Goal: Information Seeking & Learning: Learn about a topic

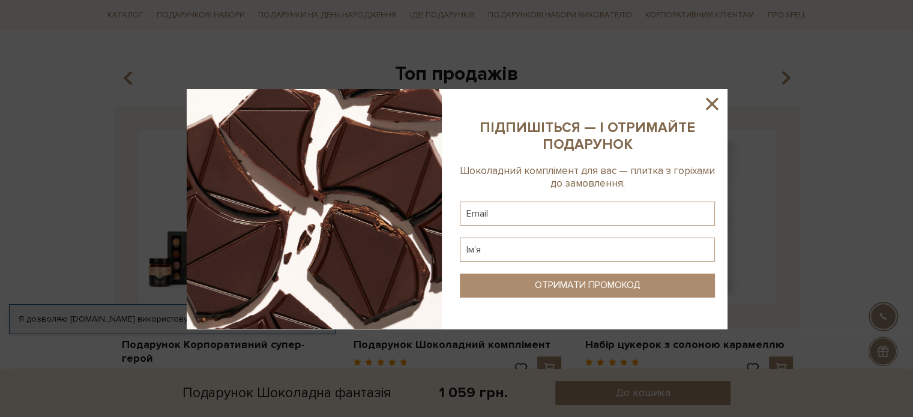
scroll to position [830, 0]
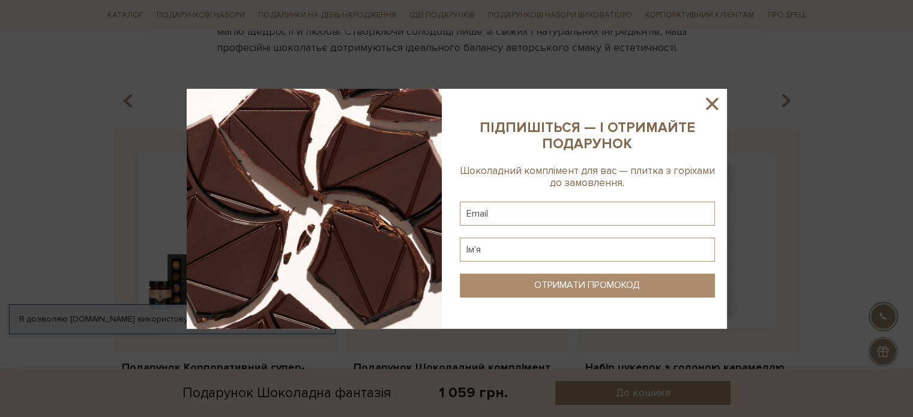
click at [706, 103] on icon at bounding box center [712, 104] width 20 height 20
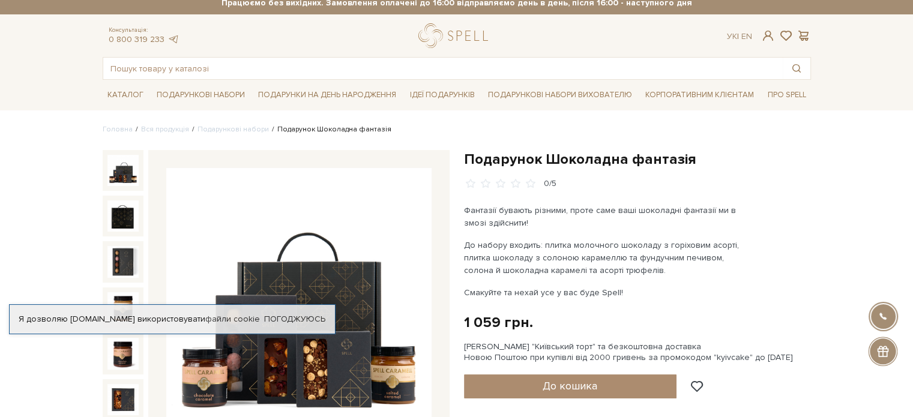
scroll to position [0, 0]
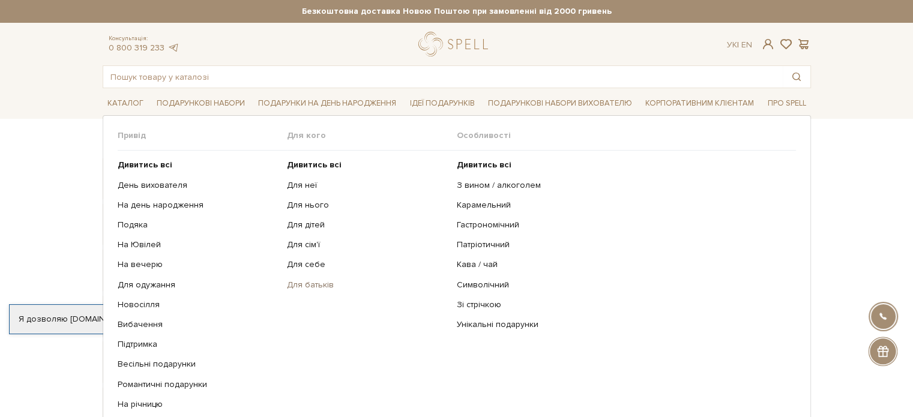
click at [310, 286] on link "Для батьків" at bounding box center [367, 285] width 161 height 11
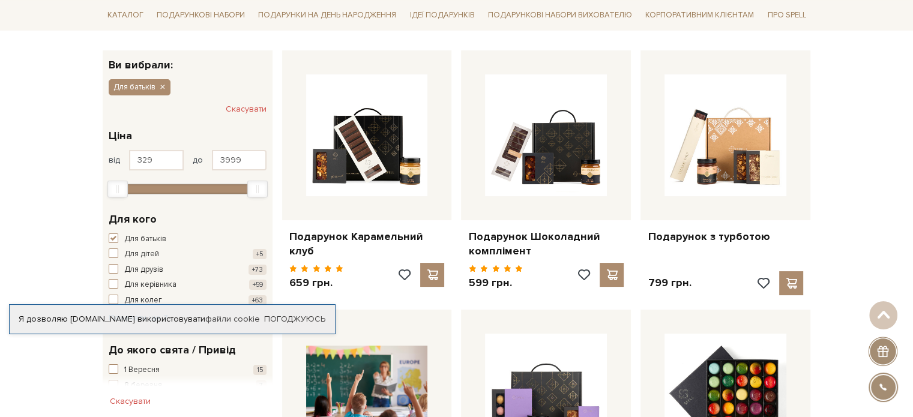
scroll to position [240, 0]
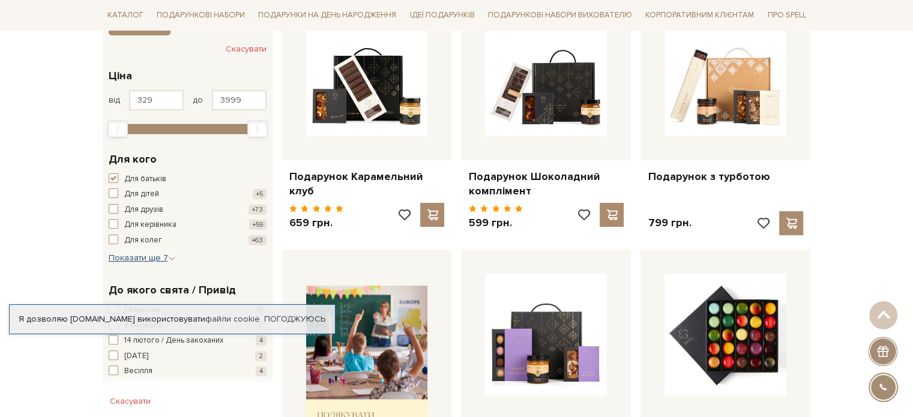
click at [142, 253] on span "Показати ще 7" at bounding box center [142, 258] width 67 height 10
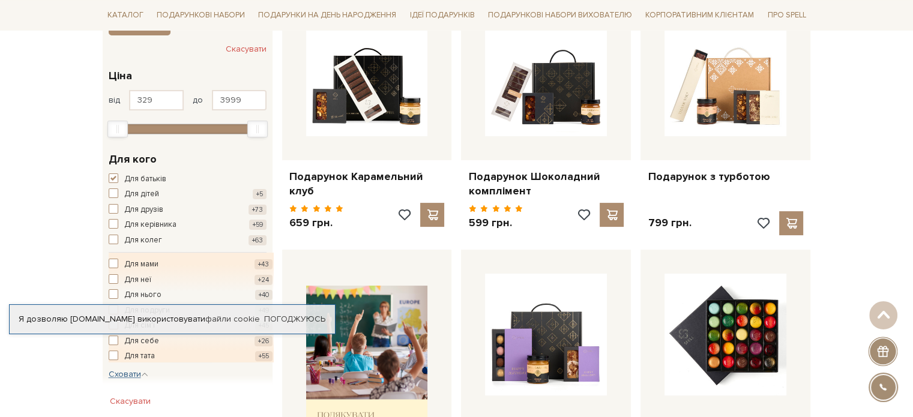
scroll to position [300, 0]
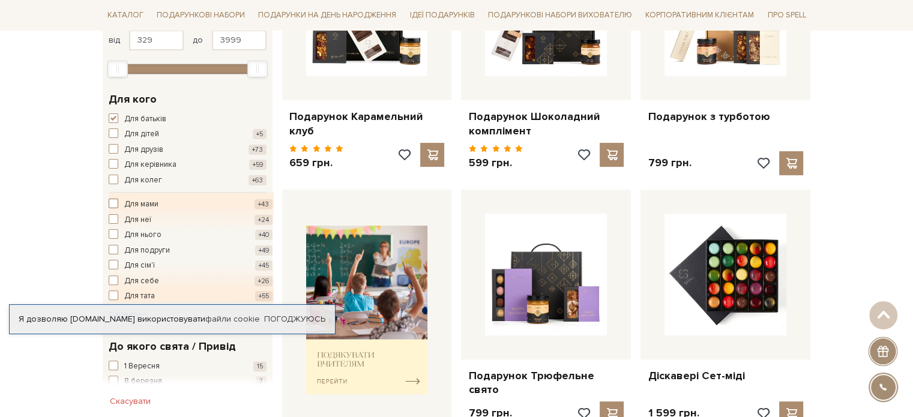
click at [115, 202] on span "button" at bounding box center [114, 204] width 10 height 10
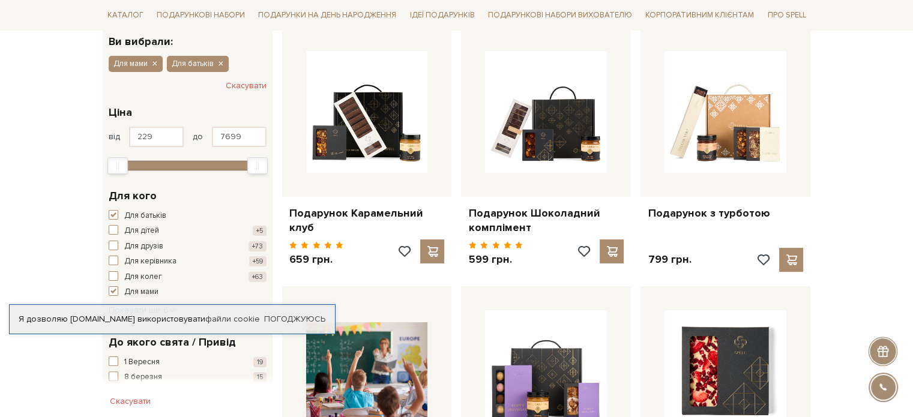
scroll to position [240, 0]
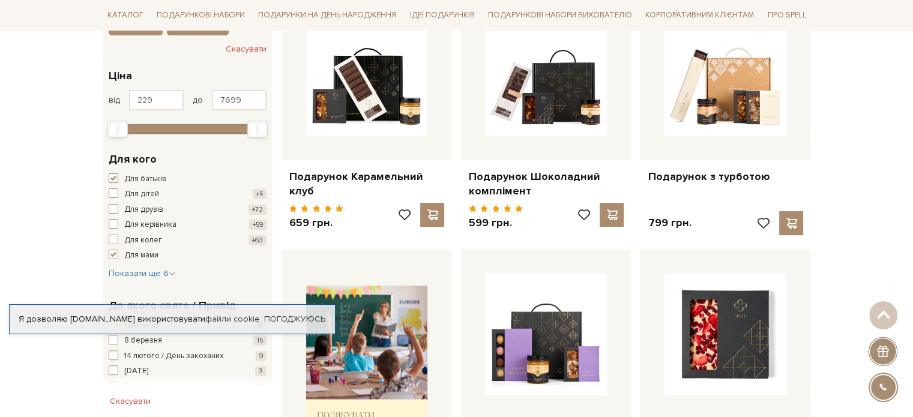
click at [109, 175] on span "button" at bounding box center [114, 178] width 10 height 10
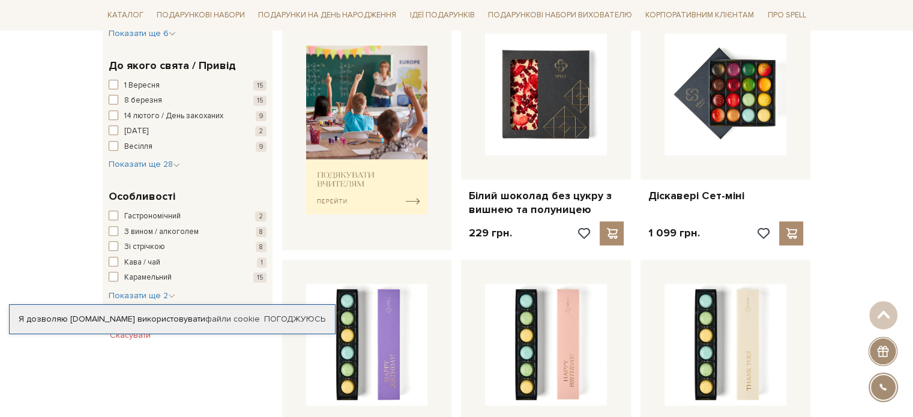
scroll to position [540, 0]
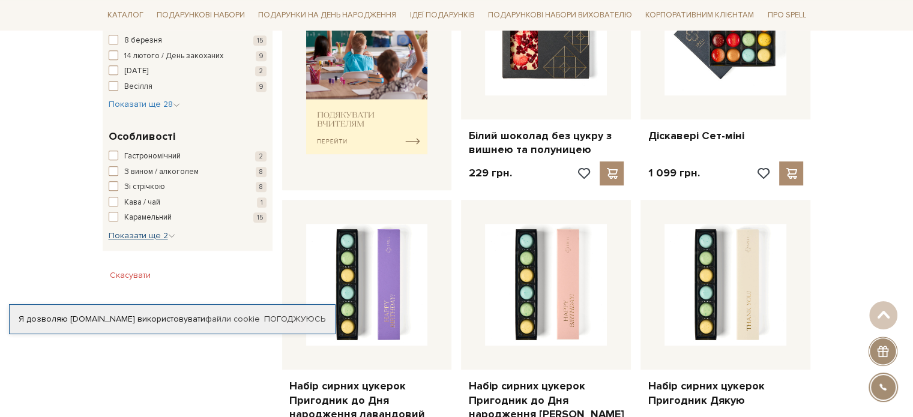
click at [124, 231] on span "Показати ще 2" at bounding box center [142, 236] width 67 height 10
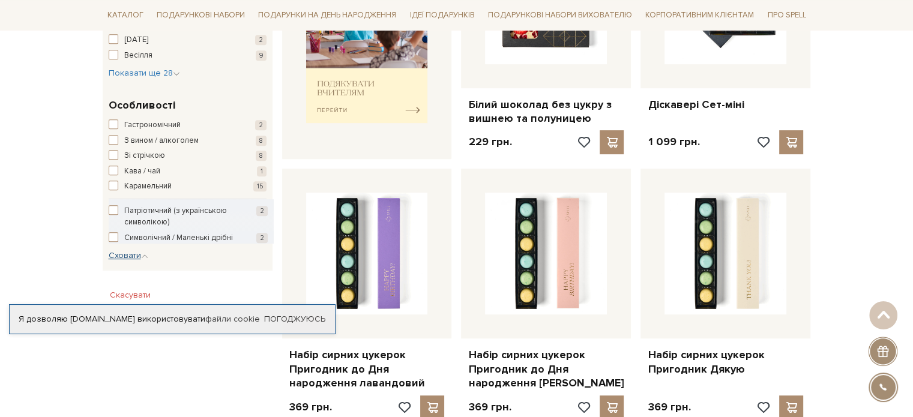
scroll to position [600, 0]
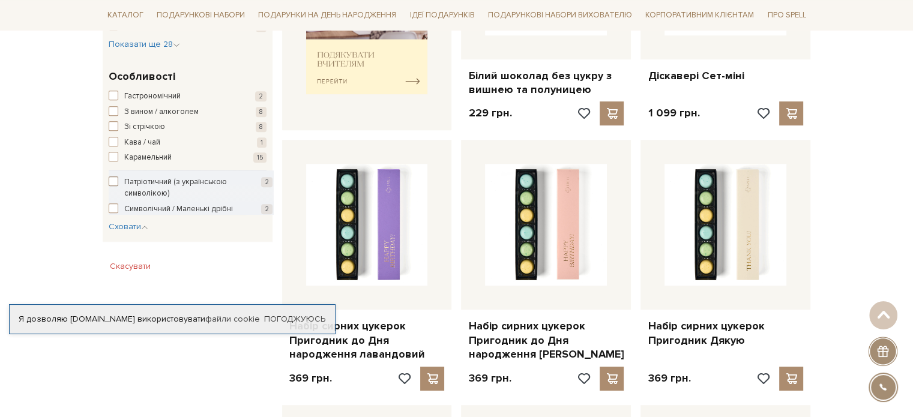
click at [110, 176] on span "button" at bounding box center [114, 181] width 10 height 10
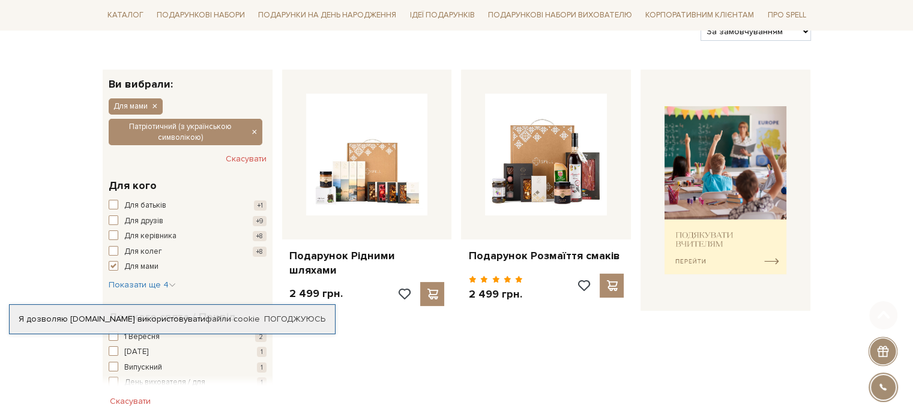
scroll to position [180, 0]
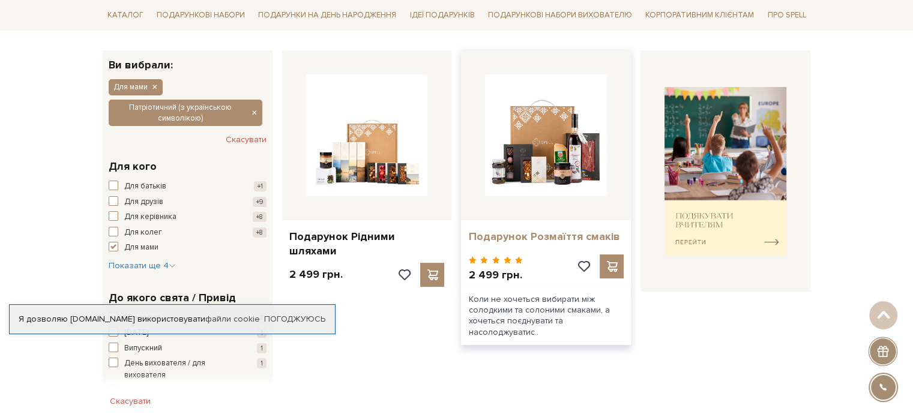
click at [506, 234] on link "Подарунок Розмаїття смаків" at bounding box center [545, 237] width 155 height 14
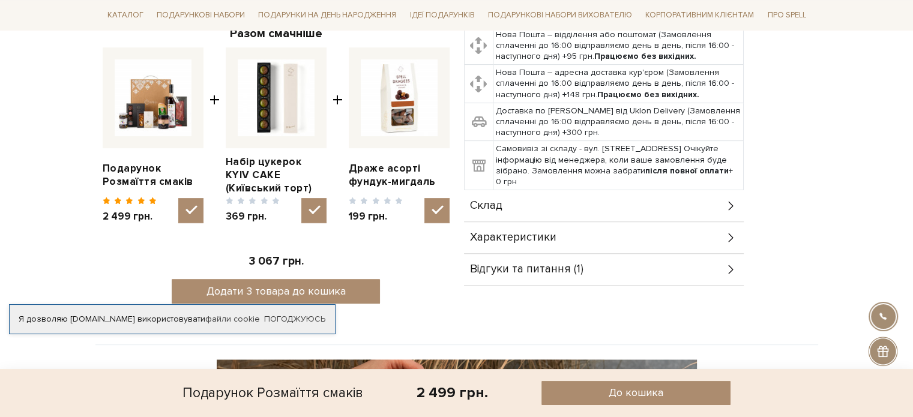
scroll to position [480, 0]
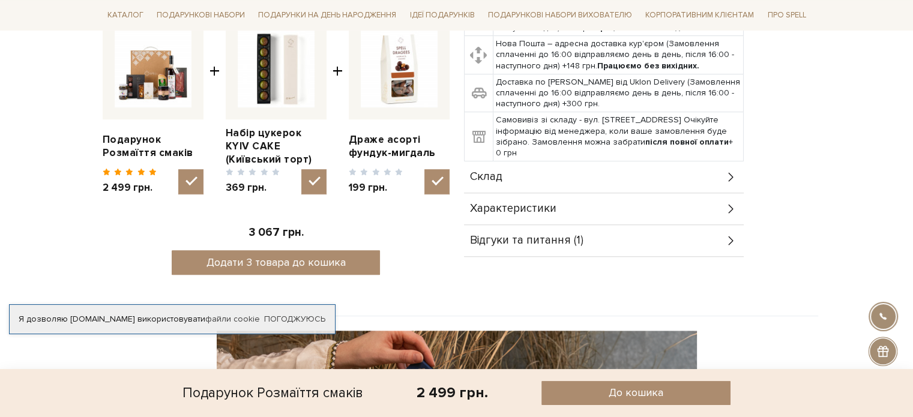
click at [716, 171] on div "Склад" at bounding box center [604, 176] width 280 height 31
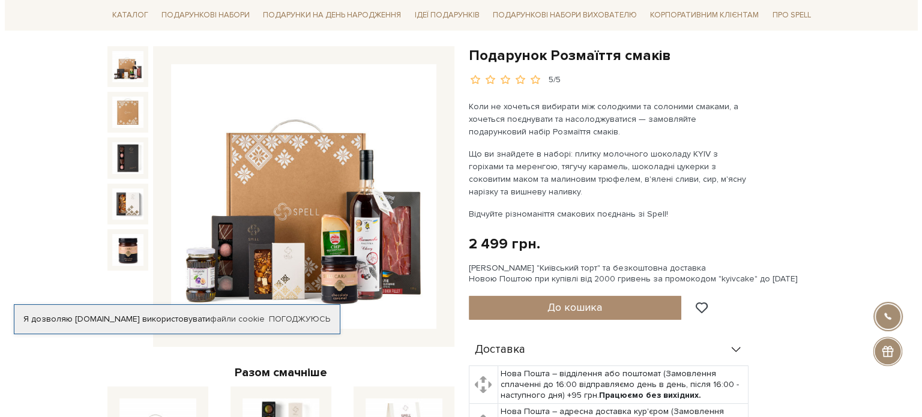
scroll to position [60, 0]
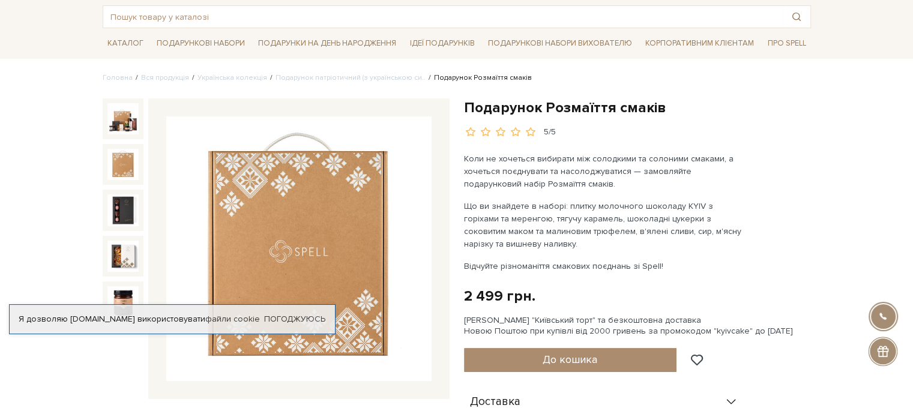
click at [130, 156] on img at bounding box center [122, 164] width 31 height 31
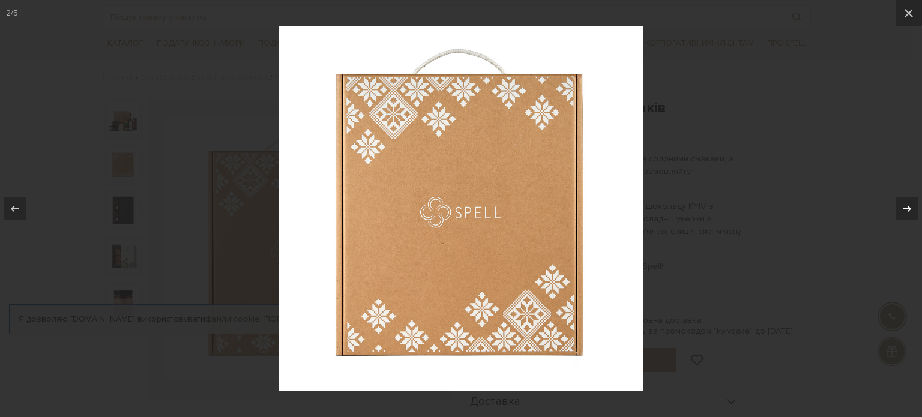
click at [909, 210] on icon at bounding box center [907, 208] width 8 height 6
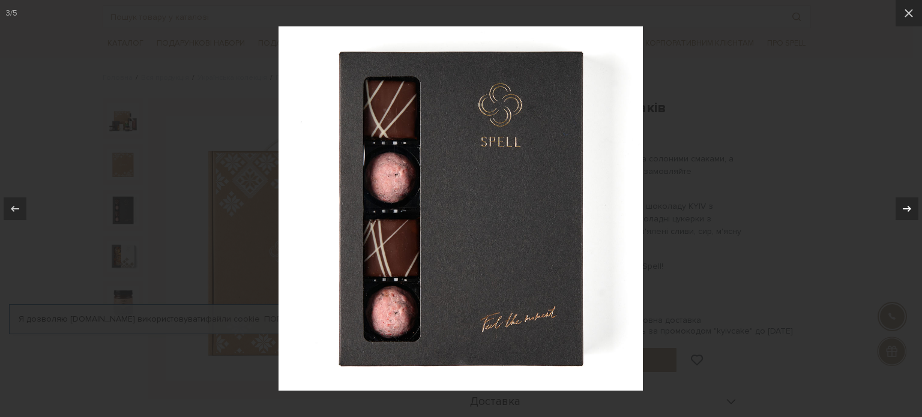
click at [909, 210] on icon at bounding box center [907, 208] width 8 height 6
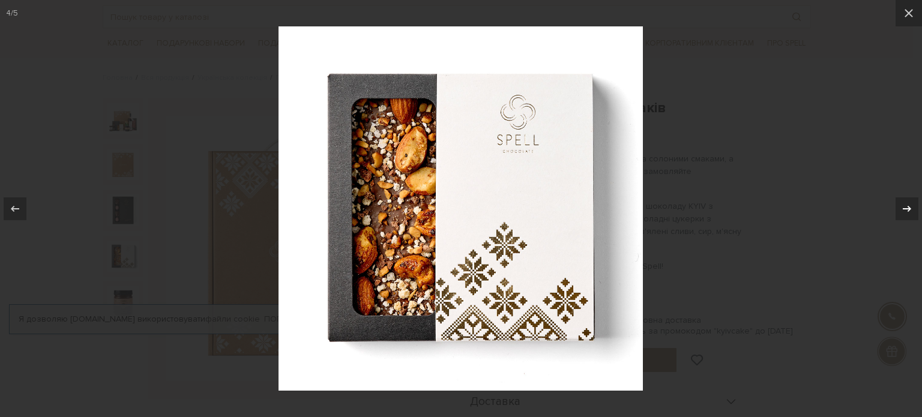
click at [909, 210] on icon at bounding box center [907, 208] width 8 height 6
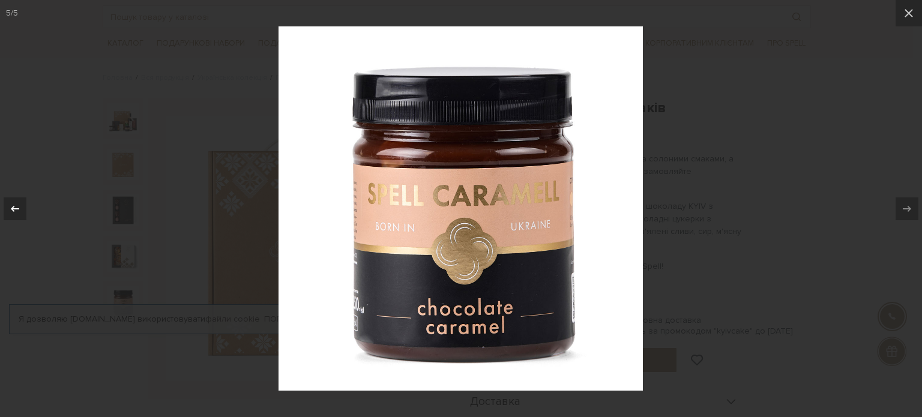
click at [13, 208] on icon at bounding box center [15, 209] width 14 height 14
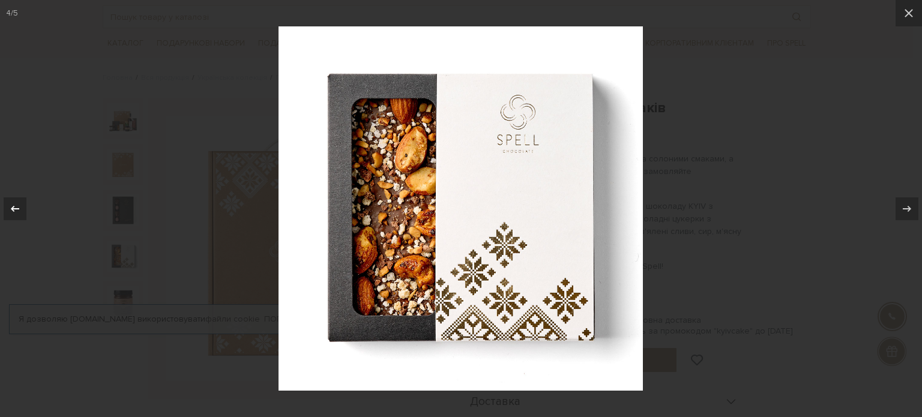
click at [13, 208] on icon at bounding box center [15, 209] width 14 height 14
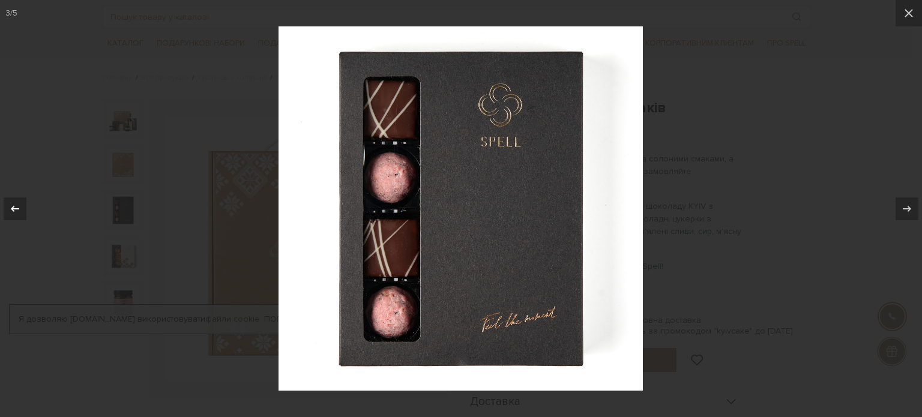
click at [13, 208] on icon at bounding box center [15, 209] width 14 height 14
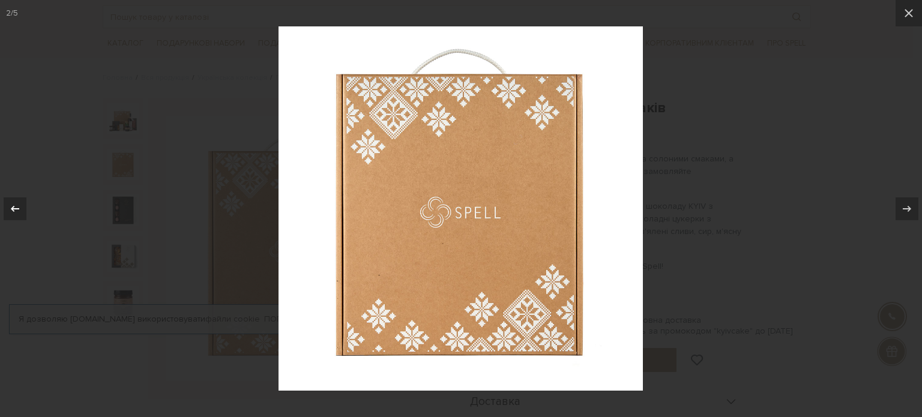
click at [13, 208] on icon at bounding box center [15, 209] width 14 height 14
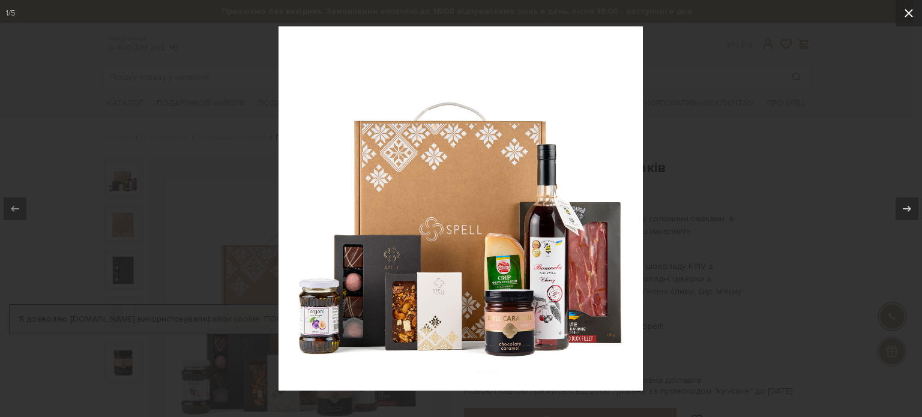
click at [911, 10] on icon at bounding box center [909, 13] width 14 height 14
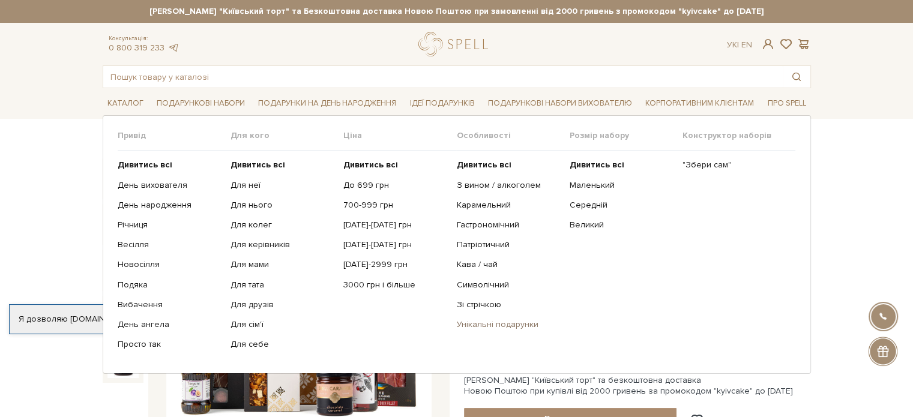
click at [490, 325] on link "Унікальні подарунки" at bounding box center [508, 324] width 104 height 11
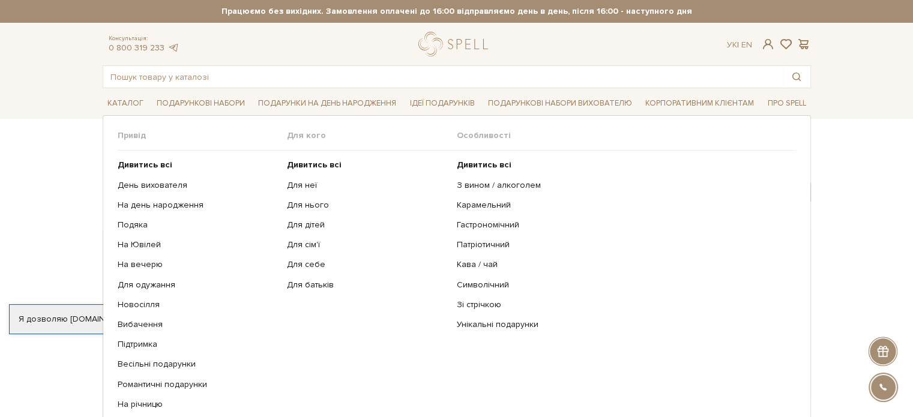
scroll to position [60, 0]
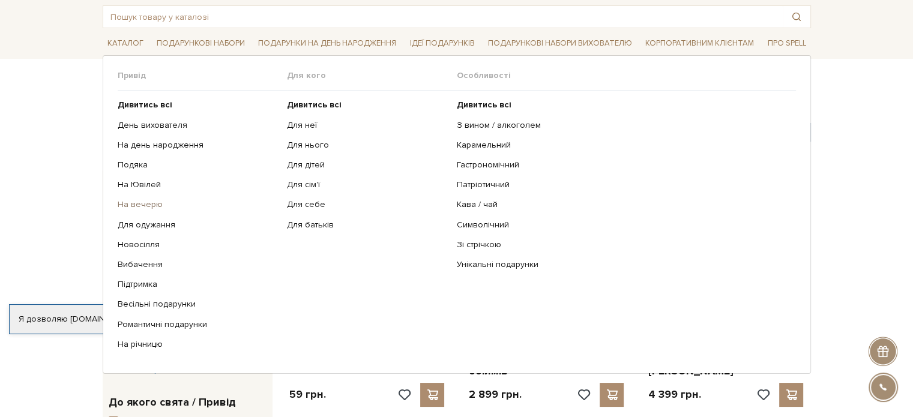
click at [139, 203] on link "На вечерю" at bounding box center [198, 204] width 161 height 11
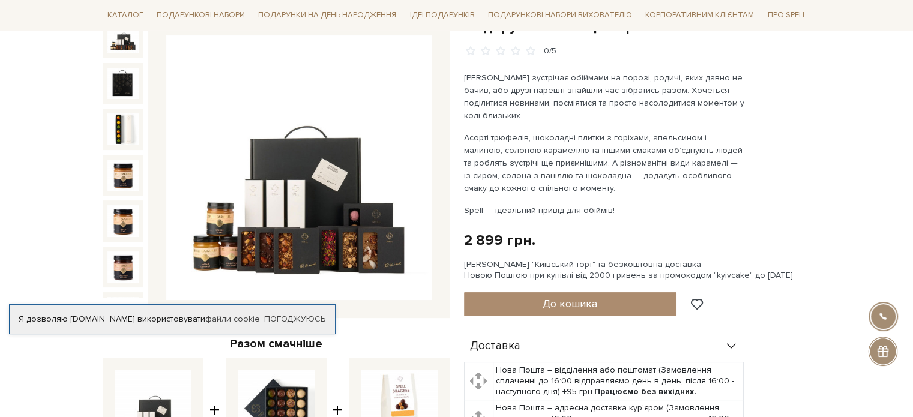
scroll to position [180, 0]
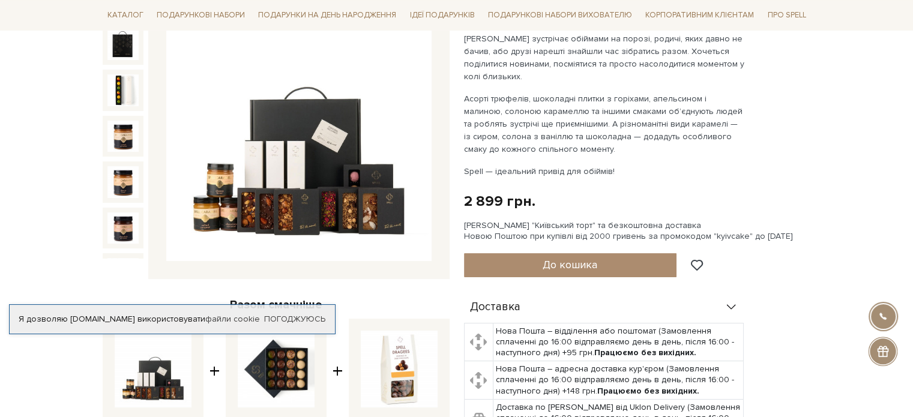
click at [570, 222] on div "[PERSON_NAME] "Київський торт" та безкоштовна доставка Новою Поштою при купівлі…" at bounding box center [637, 231] width 347 height 22
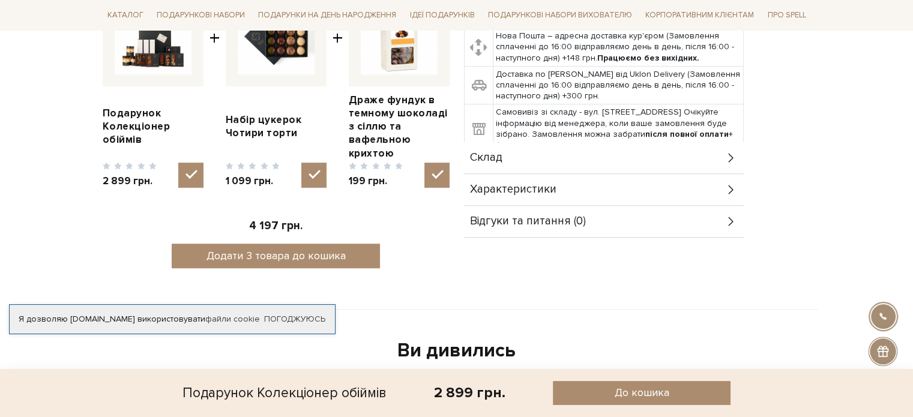
scroll to position [540, 0]
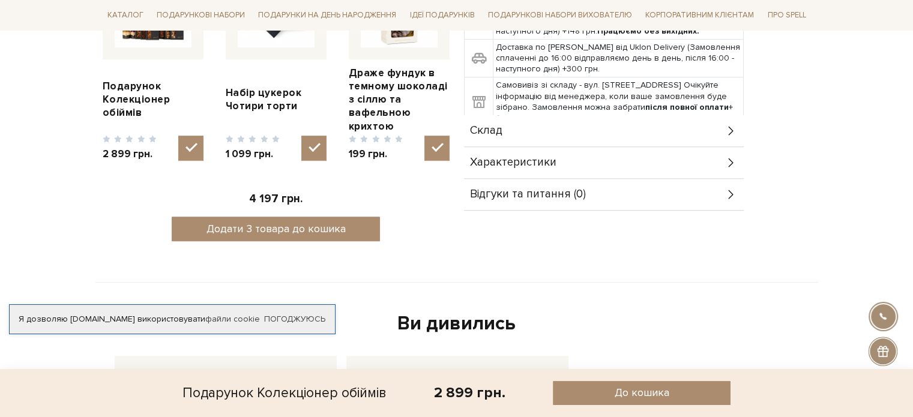
click at [609, 129] on div "Склад" at bounding box center [604, 130] width 280 height 31
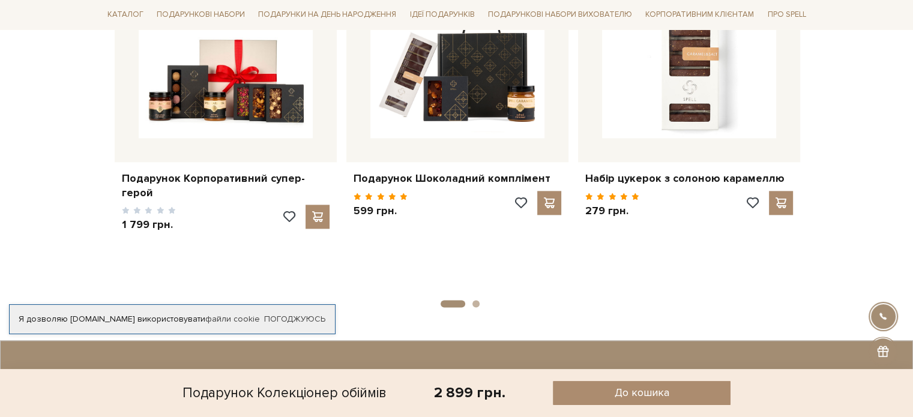
scroll to position [1916, 0]
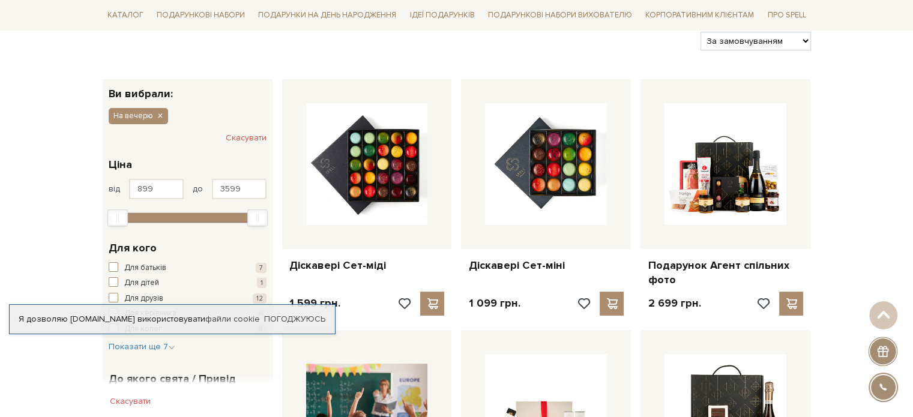
scroll to position [180, 0]
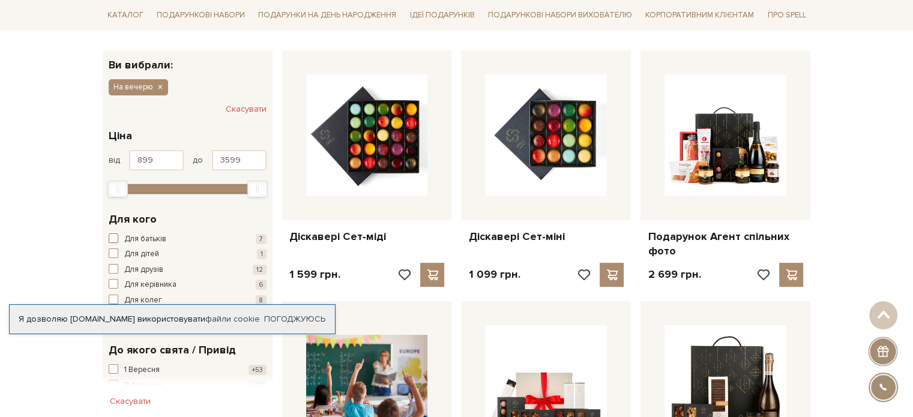
click at [116, 235] on span "button" at bounding box center [114, 239] width 10 height 10
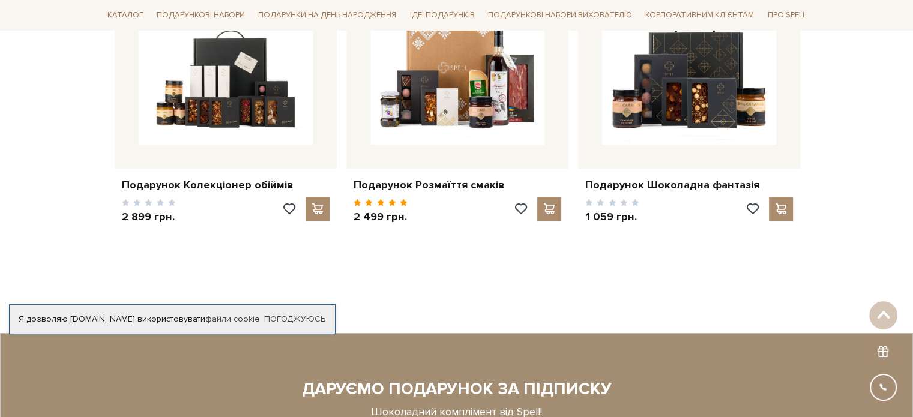
scroll to position [1141, 0]
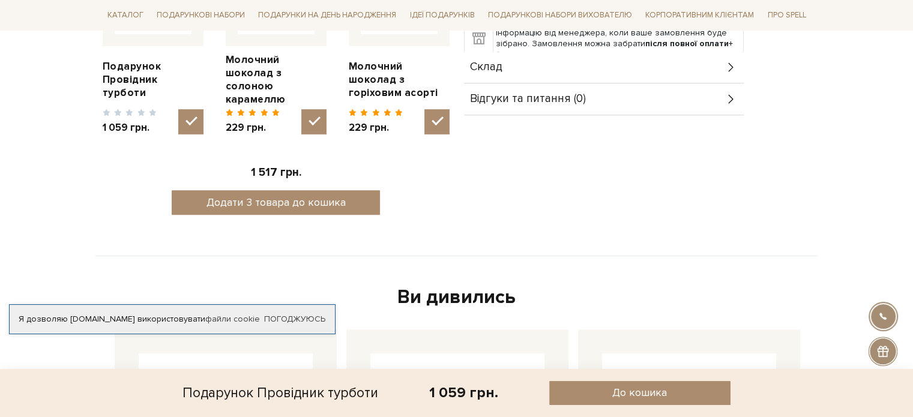
scroll to position [480, 0]
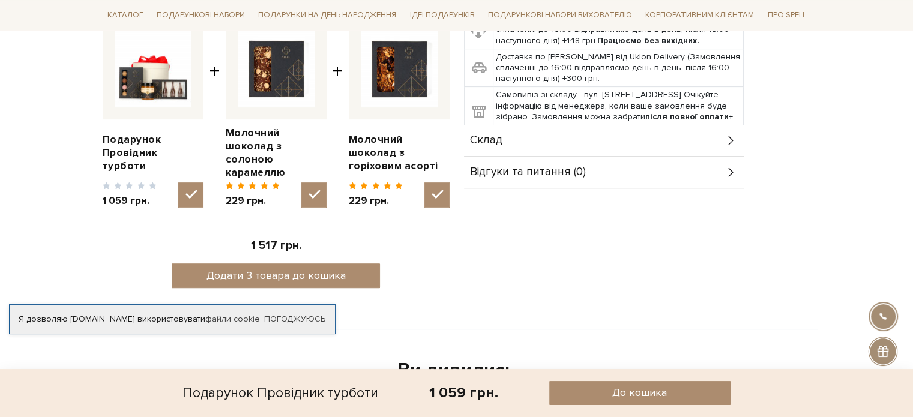
click at [472, 139] on span "Склад" at bounding box center [486, 140] width 32 height 11
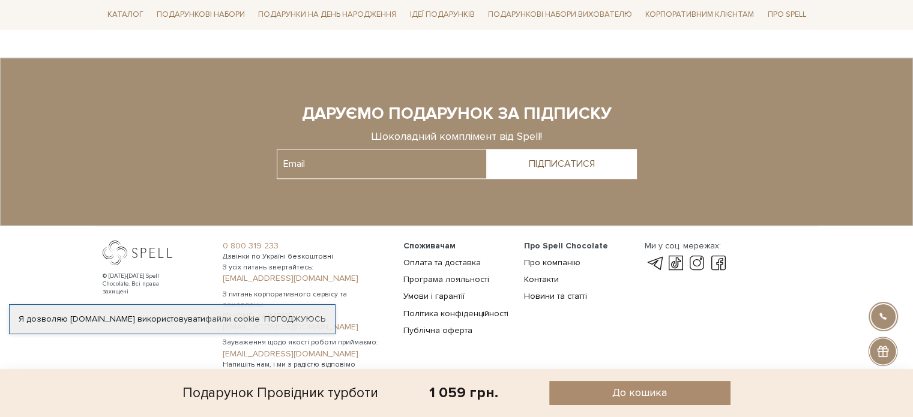
scroll to position [1657, 0]
click at [445, 257] on link "Оплата та доставка" at bounding box center [441, 262] width 77 height 10
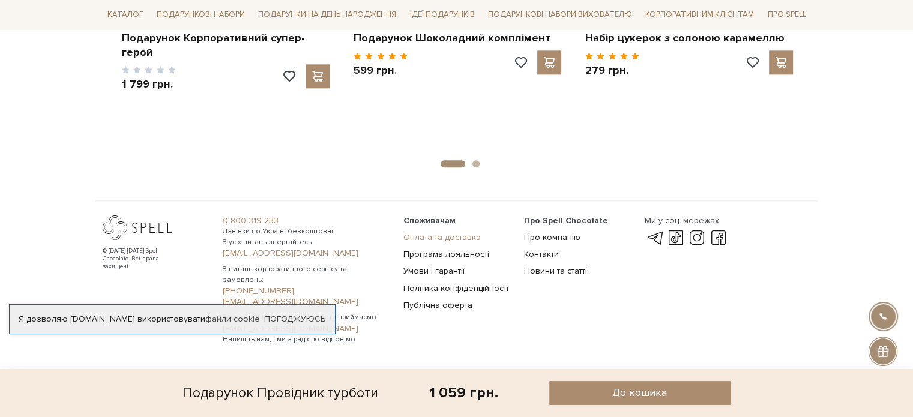
scroll to position [1489, 0]
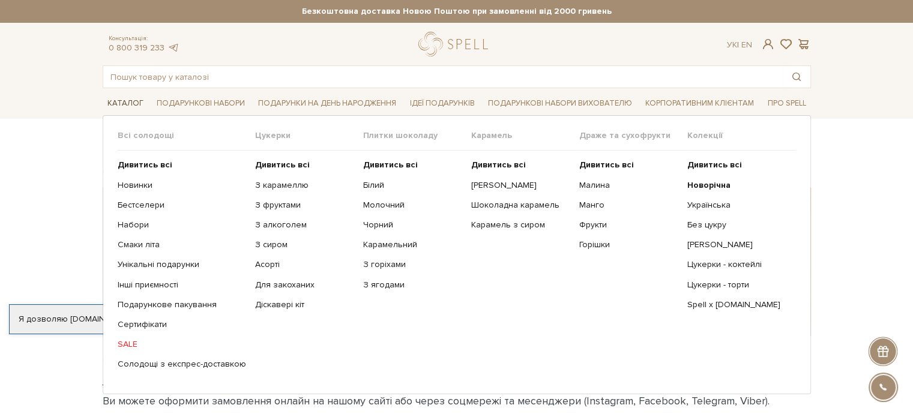
click at [115, 110] on link "Каталог" at bounding box center [126, 103] width 46 height 19
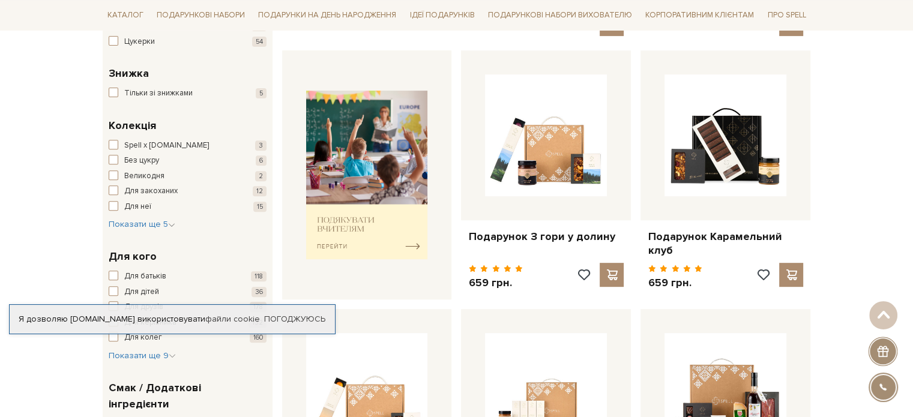
scroll to position [480, 0]
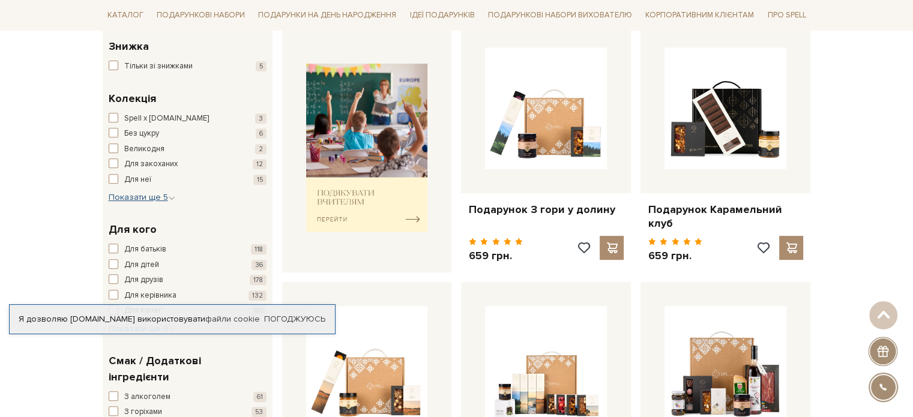
click at [148, 192] on span "Показати ще 5" at bounding box center [142, 197] width 67 height 10
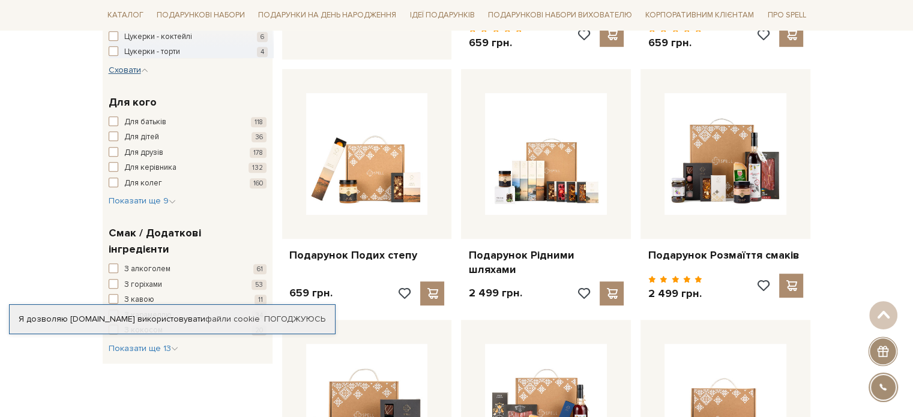
scroll to position [720, 0]
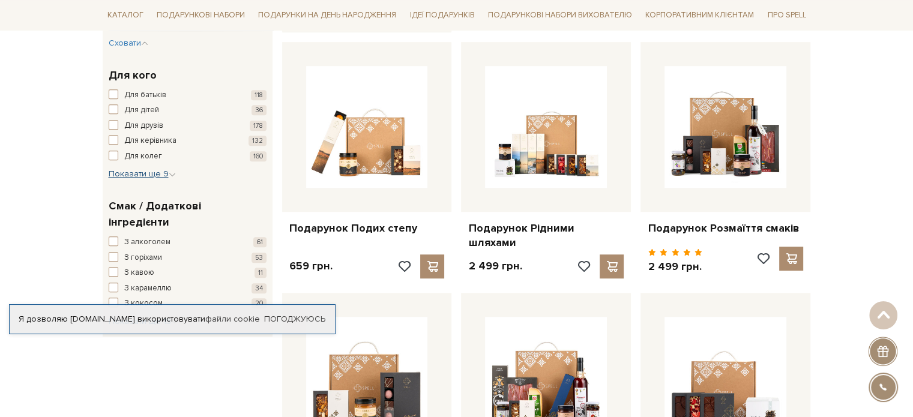
click at [162, 169] on span "Показати ще 9" at bounding box center [142, 174] width 67 height 10
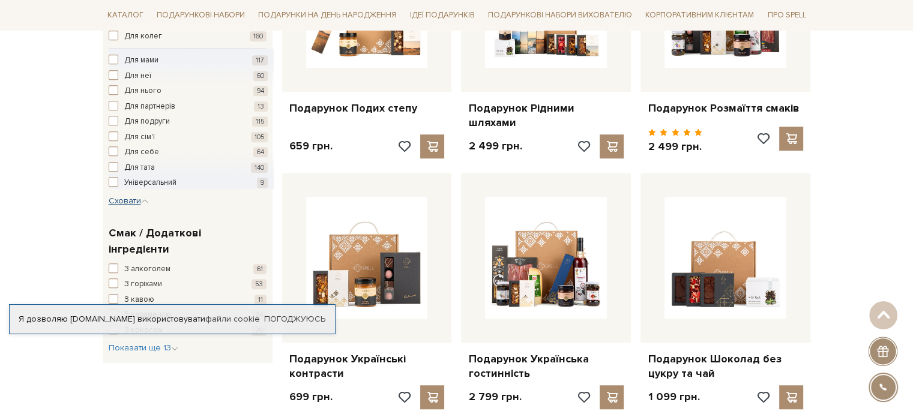
scroll to position [780, 0]
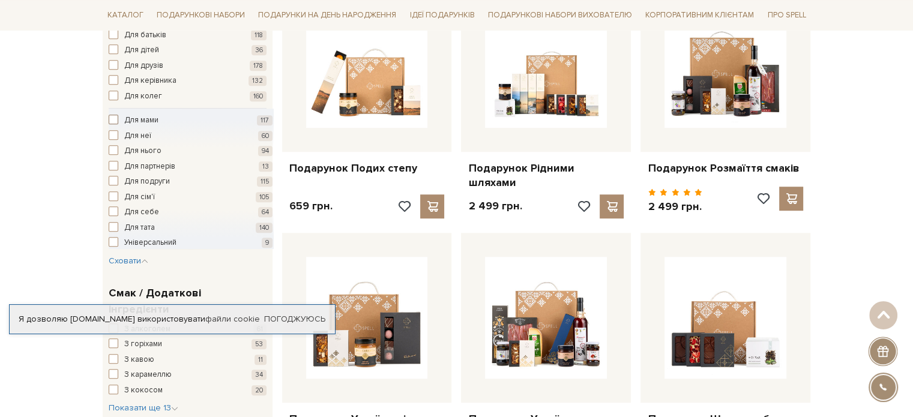
click at [116, 116] on span "button" at bounding box center [114, 120] width 10 height 10
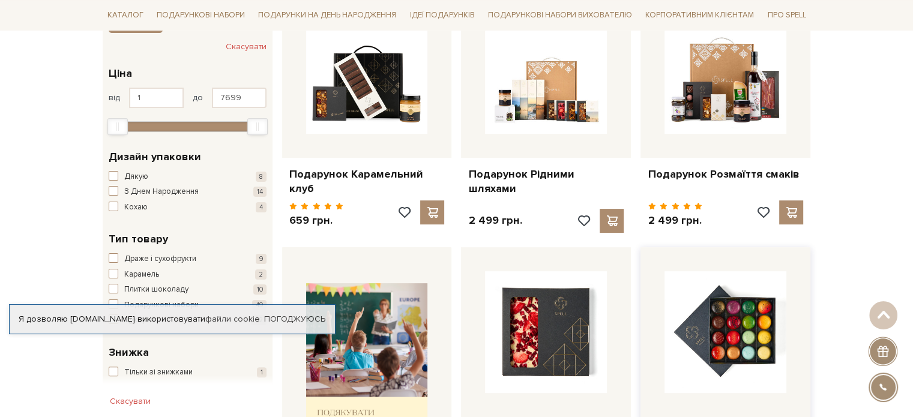
scroll to position [240, 0]
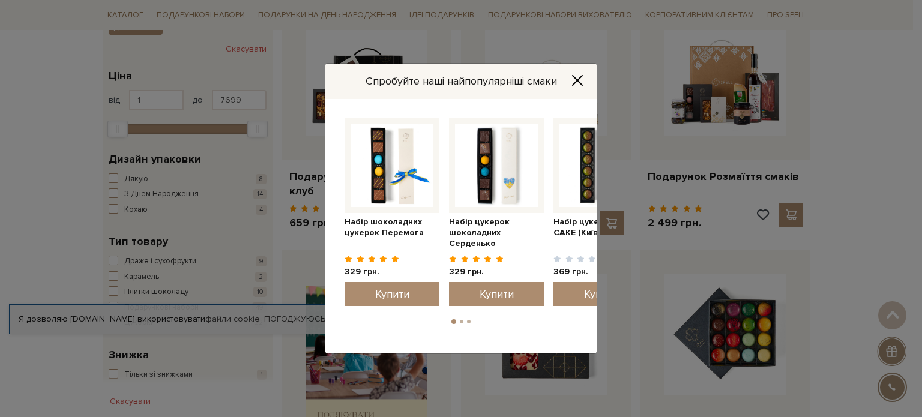
click at [586, 74] on button "Close" at bounding box center [577, 80] width 19 height 13
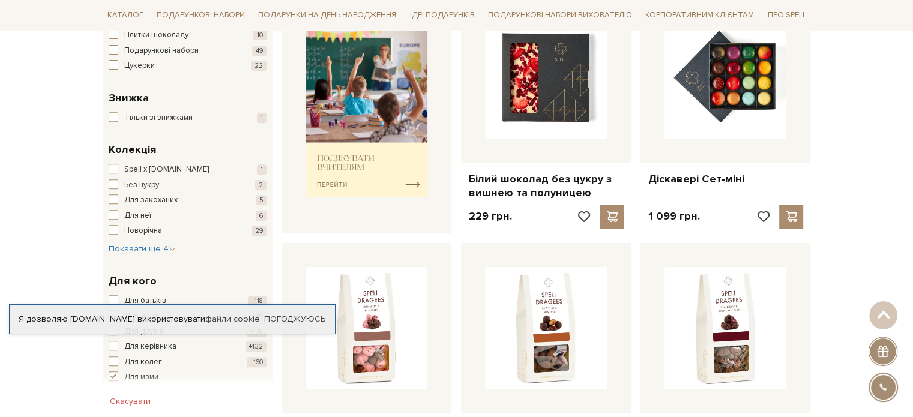
scroll to position [420, 0]
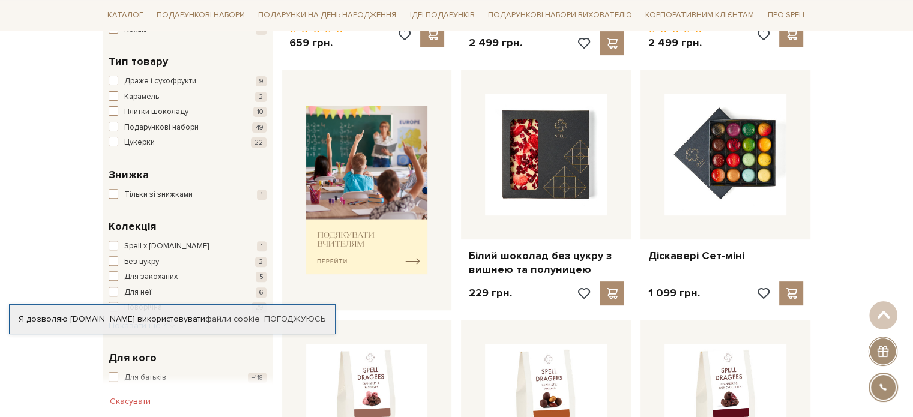
click at [117, 125] on span "button" at bounding box center [114, 127] width 10 height 10
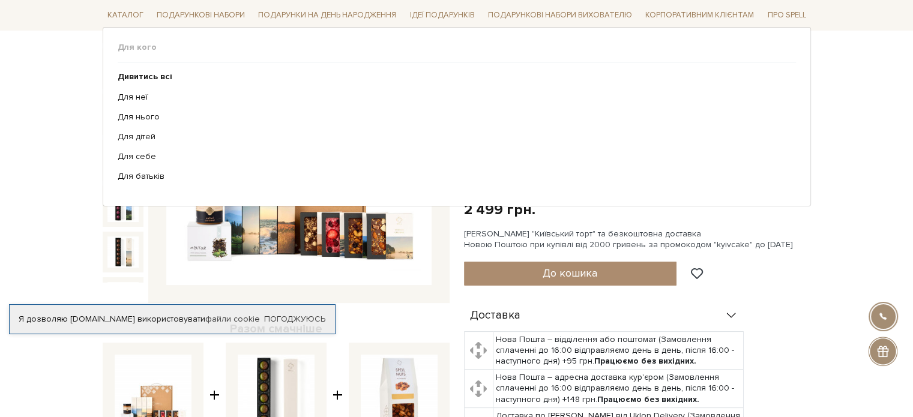
scroll to position [180, 0]
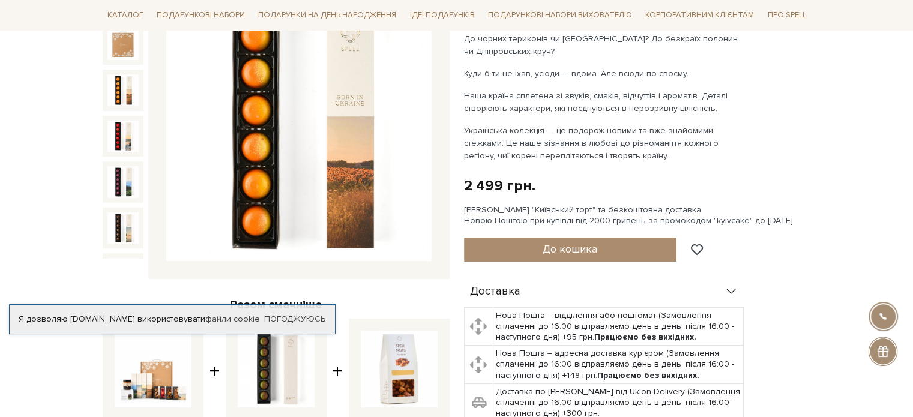
click at [124, 70] on div at bounding box center [123, 90] width 41 height 41
click at [122, 79] on img at bounding box center [122, 89] width 31 height 31
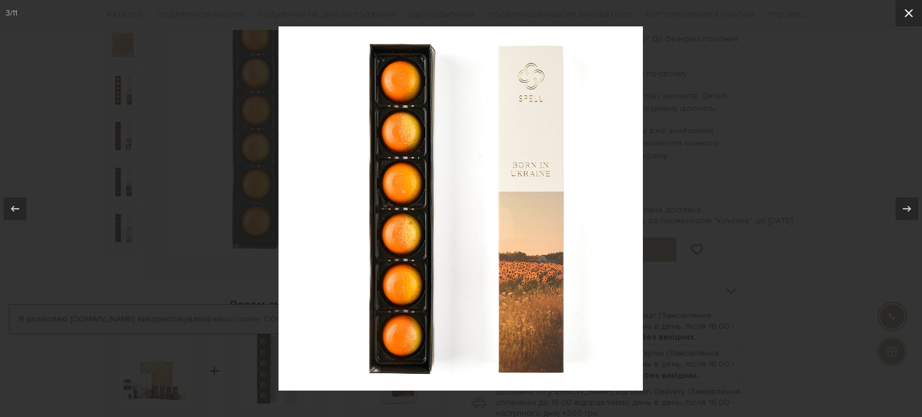
click at [912, 14] on icon at bounding box center [909, 13] width 14 height 14
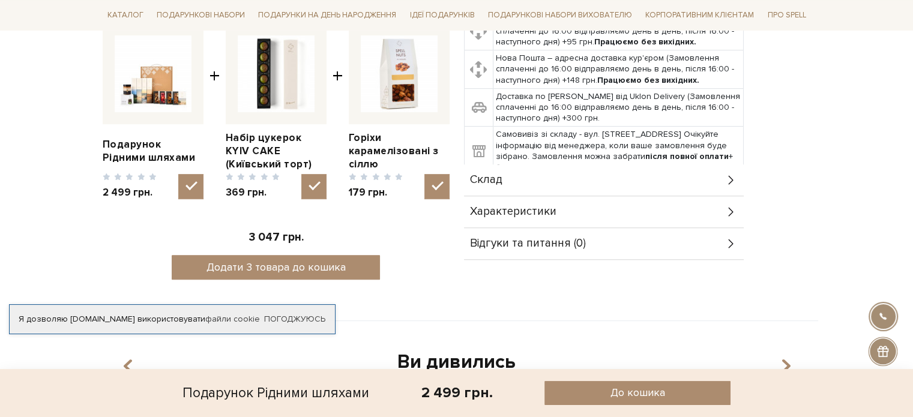
scroll to position [480, 0]
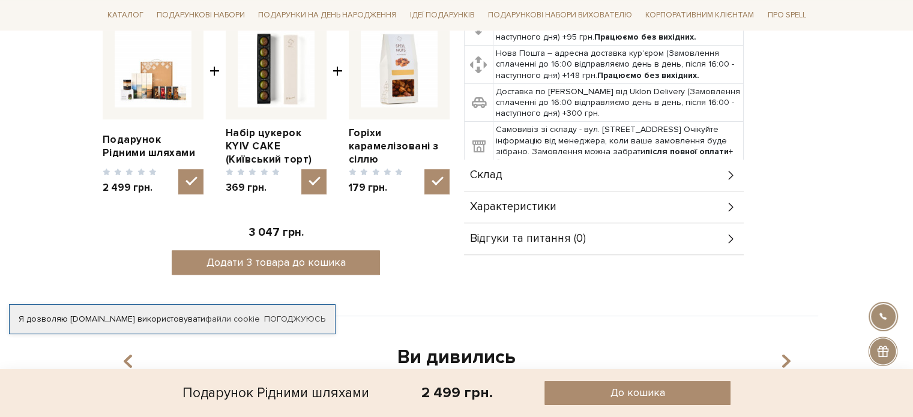
click at [547, 178] on div "Склад" at bounding box center [604, 175] width 280 height 31
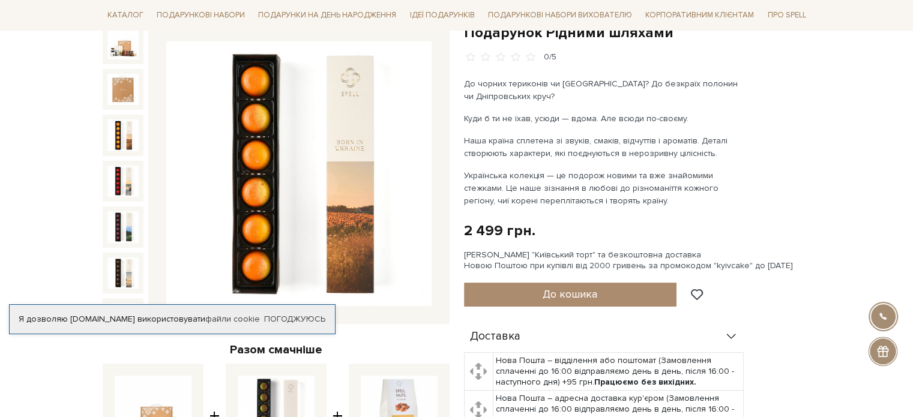
scroll to position [60, 0]
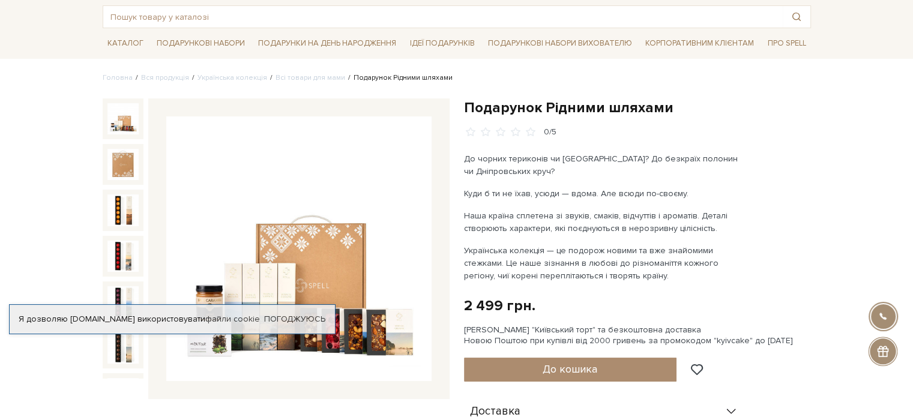
click at [121, 119] on img at bounding box center [122, 118] width 31 height 31
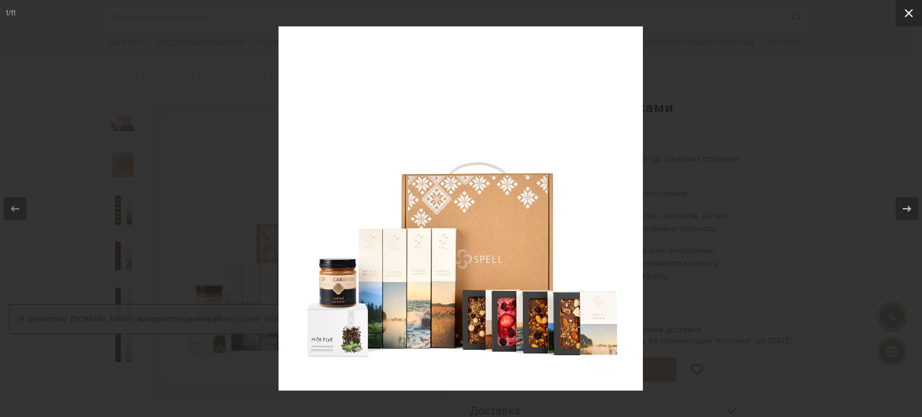
click at [910, 9] on icon at bounding box center [909, 13] width 14 height 14
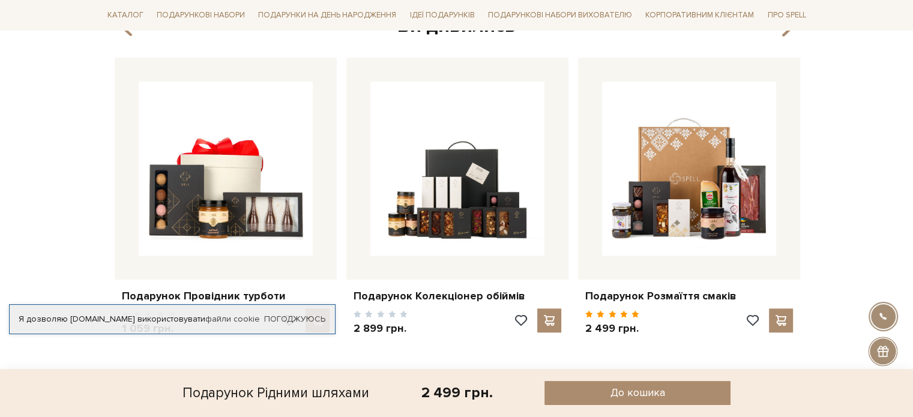
scroll to position [565, 0]
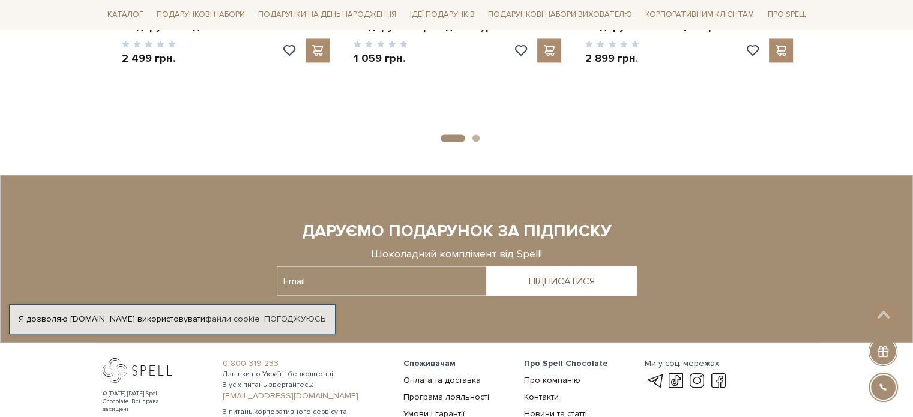
scroll to position [2226, 0]
